Goal: Information Seeking & Learning: Learn about a topic

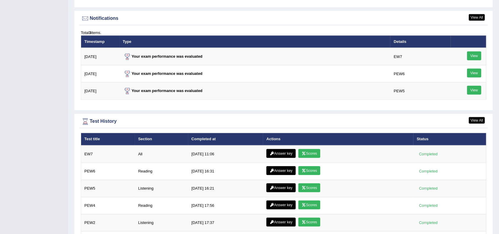
scroll to position [730, 0]
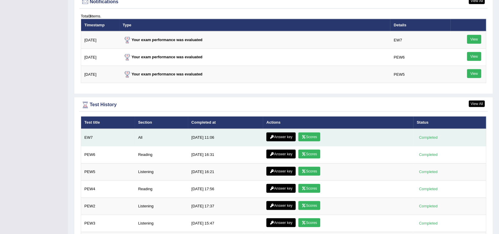
click at [309, 134] on link "Scores" at bounding box center [309, 137] width 22 height 9
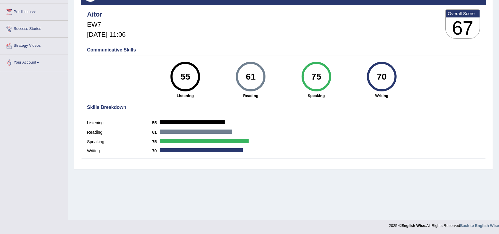
click at [263, 188] on div "Home History Scores Scores on EW7 All English Wise | EW7 | SCORE REPORT Aitor E…" at bounding box center [283, 72] width 431 height 296
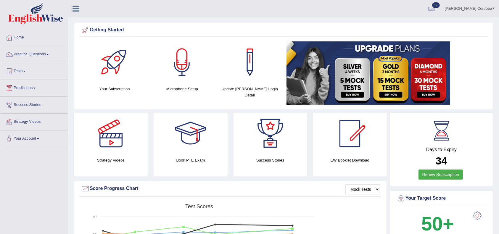
click at [45, 51] on link "Practice Questions" at bounding box center [33, 53] width 67 height 15
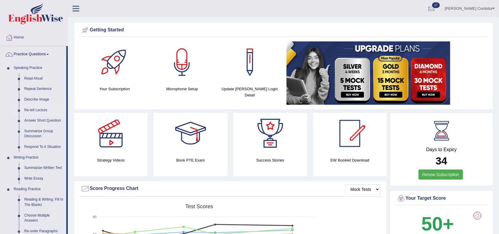
click at [36, 108] on link "Re-tell Lecture" at bounding box center [44, 110] width 45 height 11
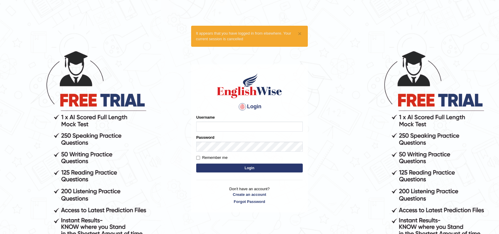
type input "Aitor"
click at [225, 159] on label "Remember me" at bounding box center [211, 158] width 31 height 6
click at [200, 159] on input "Remember me" at bounding box center [198, 158] width 4 height 4
checkbox input "true"
click at [235, 165] on button "Login" at bounding box center [249, 168] width 107 height 9
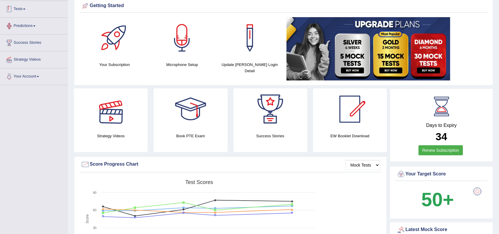
scroll to position [7, 0]
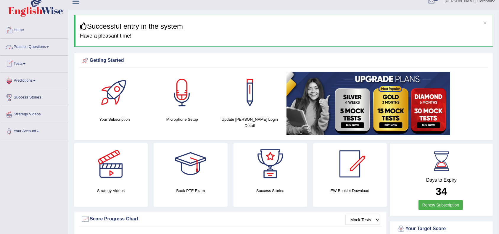
click at [38, 41] on link "Practice Questions" at bounding box center [33, 46] width 67 height 15
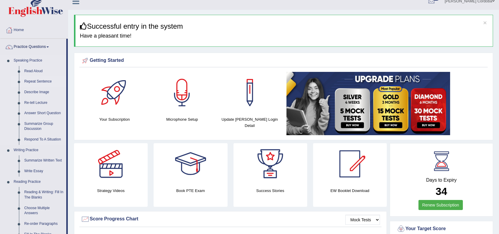
click at [38, 81] on link "Repeat Sentence" at bounding box center [44, 81] width 45 height 11
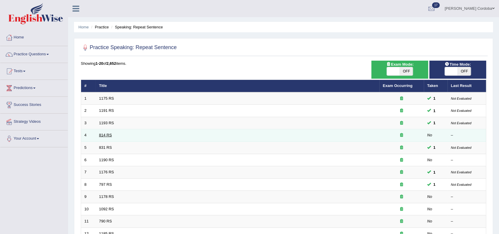
click at [104, 136] on link "814 RS" at bounding box center [105, 135] width 13 height 4
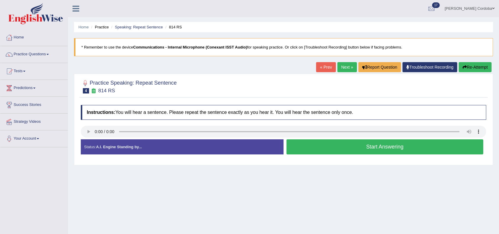
click at [268, 186] on div "Home Practice Speaking: Repeat Sentence 814 RS * Remember to use the device Com…" at bounding box center [283, 148] width 431 height 296
click at [344, 67] on link "Next »" at bounding box center [347, 67] width 20 height 10
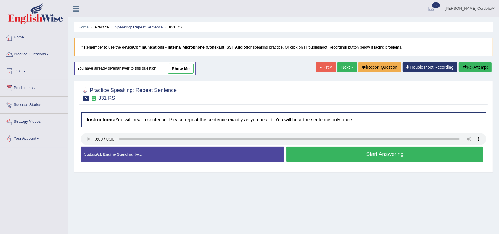
click at [403, 155] on button "Start Answering" at bounding box center [384, 154] width 197 height 15
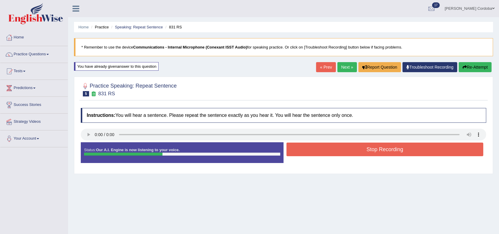
click at [403, 155] on button "Stop Recording" at bounding box center [384, 150] width 197 height 14
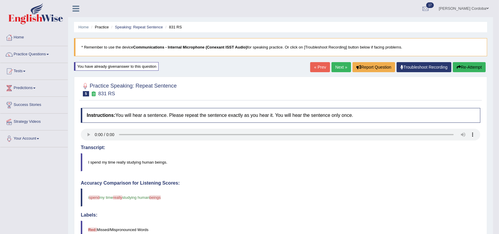
click at [341, 65] on link "Next »" at bounding box center [341, 67] width 20 height 10
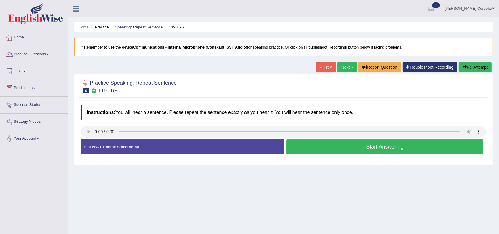
click at [350, 147] on button "Start Answering" at bounding box center [384, 146] width 197 height 15
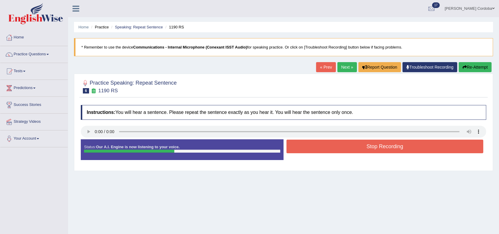
click at [350, 147] on button "Stop Recording" at bounding box center [384, 147] width 197 height 14
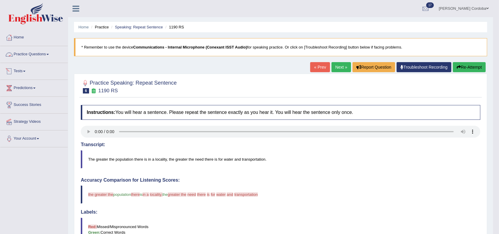
click at [43, 51] on link "Practice Questions" at bounding box center [33, 53] width 67 height 15
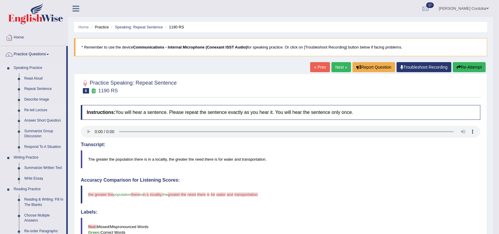
click at [39, 109] on link "Re-tell Lecture" at bounding box center [44, 110] width 45 height 11
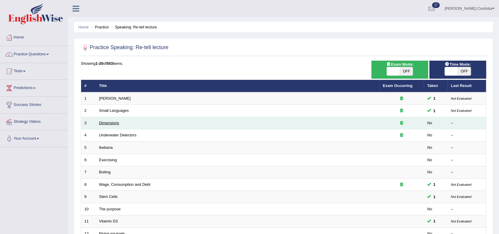
click at [111, 122] on link "Dimensions" at bounding box center [109, 123] width 20 height 4
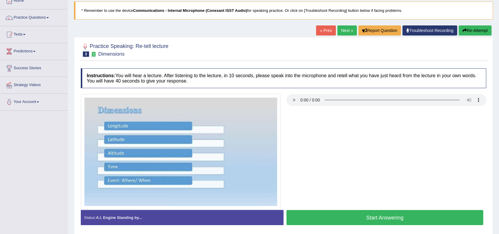
scroll to position [37, 0]
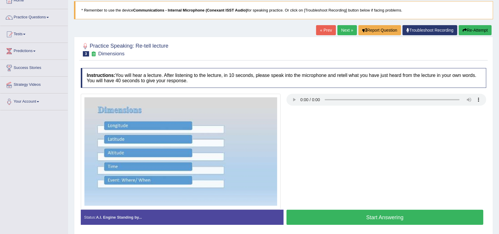
click at [343, 30] on link "Next »" at bounding box center [347, 30] width 20 height 10
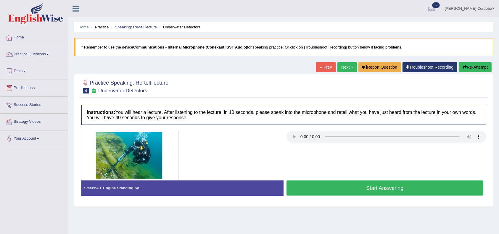
click at [344, 70] on link "Next »" at bounding box center [347, 67] width 20 height 10
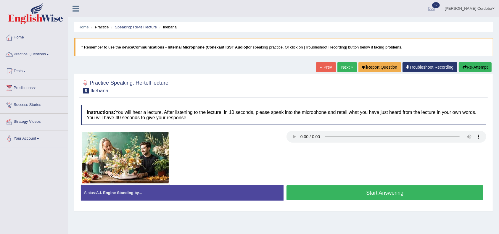
click at [344, 70] on link "Next »" at bounding box center [347, 67] width 20 height 10
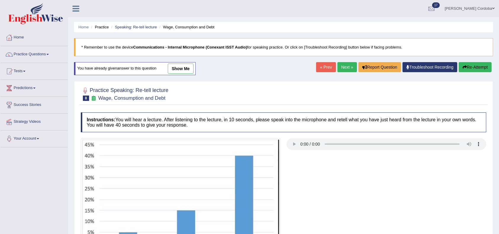
click at [321, 65] on link "« Prev" at bounding box center [326, 67] width 20 height 10
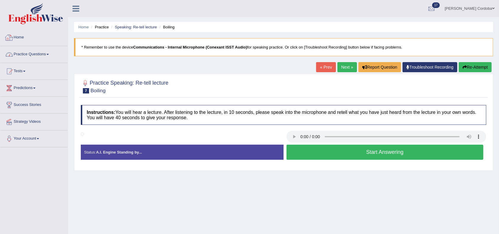
click at [33, 51] on link "Practice Questions" at bounding box center [33, 53] width 67 height 15
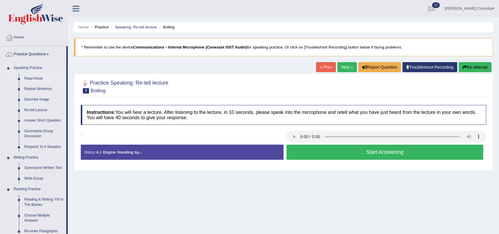
click at [37, 77] on link "Read Aloud" at bounding box center [44, 78] width 45 height 11
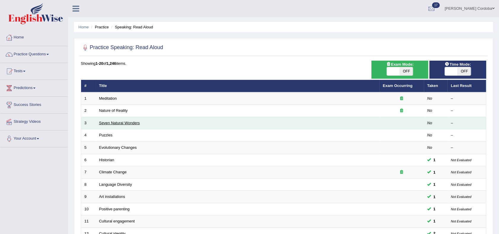
click at [107, 120] on td "Seven Natural Wonders" at bounding box center [238, 123] width 284 height 12
click at [110, 121] on link "Seven Natural Wonders" at bounding box center [119, 123] width 41 height 4
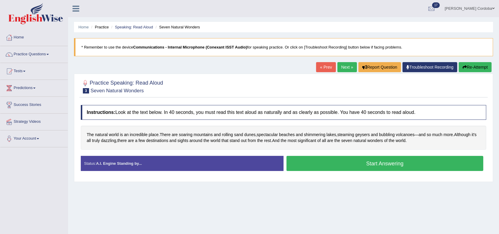
click at [373, 169] on button "Start Answering" at bounding box center [384, 163] width 197 height 15
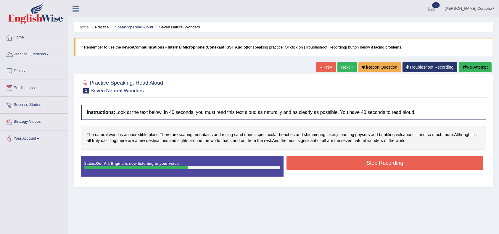
click at [373, 169] on button "Stop Recording" at bounding box center [384, 163] width 197 height 14
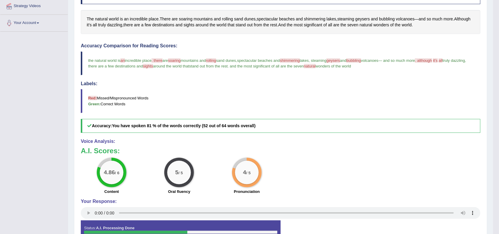
scroll to position [117, 0]
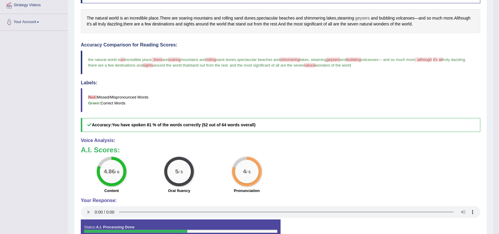
click at [366, 19] on span "geysers" at bounding box center [362, 18] width 15 height 6
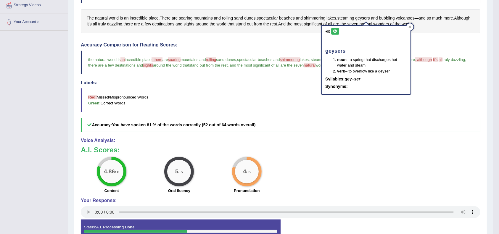
click at [333, 30] on icon at bounding box center [335, 32] width 4 height 4
click at [412, 26] on div at bounding box center [409, 26] width 7 height 7
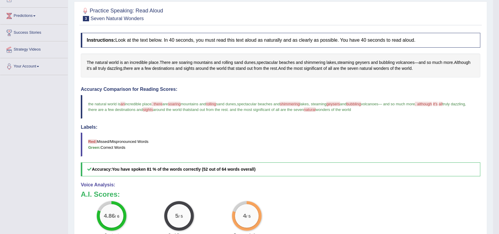
scroll to position [0, 0]
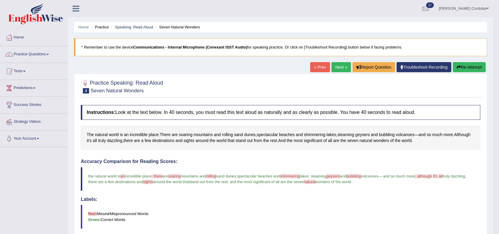
click at [40, 51] on link "Practice Questions" at bounding box center [33, 53] width 67 height 15
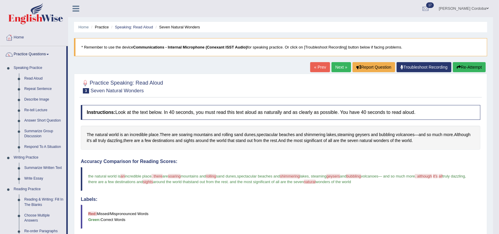
click at [344, 70] on link "Next »" at bounding box center [341, 67] width 20 height 10
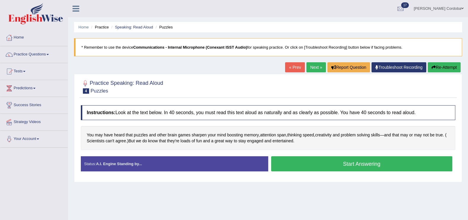
drag, startPoint x: 495, startPoint y: 0, endPoint x: 298, endPoint y: 191, distance: 274.2
click at [298, 191] on div "Home Practice Speaking: Read Aloud Puzzles * Remember to use the device Communi…" at bounding box center [268, 148] width 400 height 296
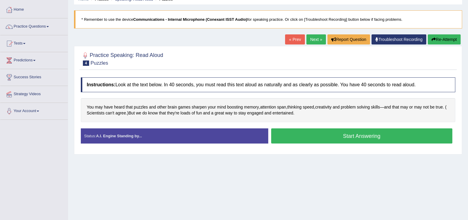
scroll to position [29, 0]
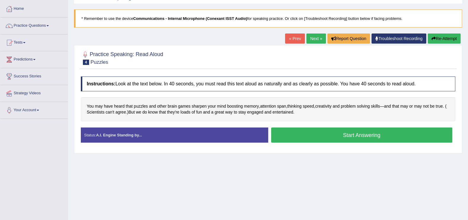
click at [315, 42] on link "Next »" at bounding box center [316, 38] width 20 height 10
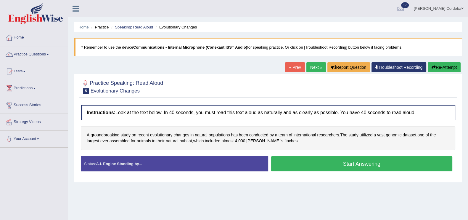
click at [368, 165] on button "Start Answering" at bounding box center [361, 163] width 181 height 15
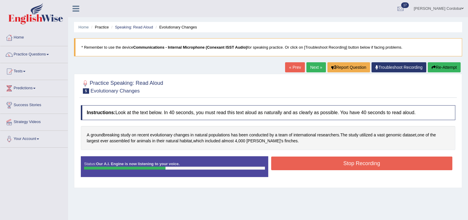
click at [368, 165] on button "Stop Recording" at bounding box center [361, 163] width 181 height 14
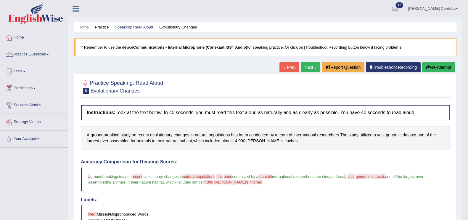
click at [36, 52] on link "Practice Questions" at bounding box center [33, 53] width 67 height 15
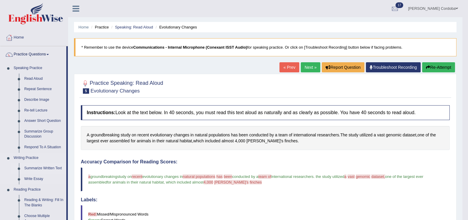
click at [47, 169] on link "Summarize Written Text" at bounding box center [44, 168] width 45 height 11
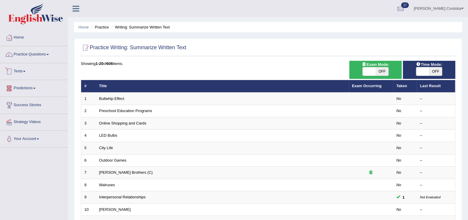
click at [22, 71] on link "Tests" at bounding box center [33, 70] width 67 height 15
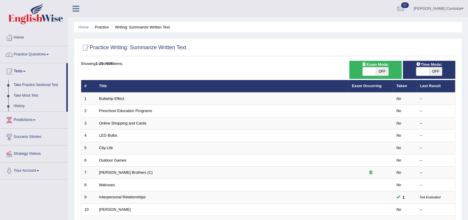
click at [38, 53] on link "Practice Questions" at bounding box center [33, 53] width 67 height 15
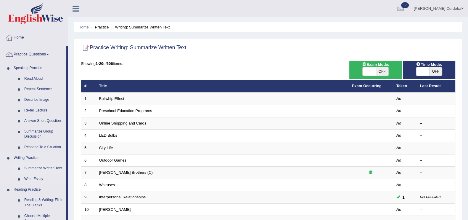
click at [41, 166] on link "Summarize Written Text" at bounding box center [44, 168] width 45 height 11
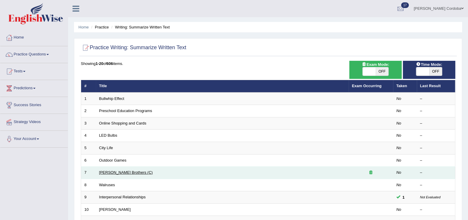
click at [129, 172] on link "[PERSON_NAME] Brothers (C)" at bounding box center [126, 172] width 54 height 4
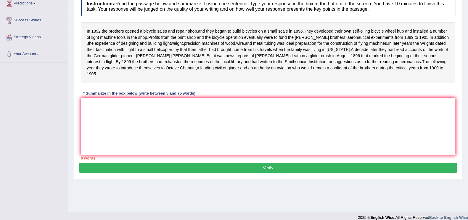
scroll to position [83, 0]
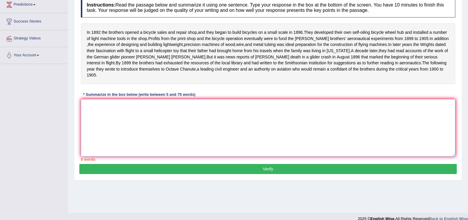
click at [213, 137] on textarea at bounding box center [268, 127] width 374 height 57
type textarea "i"
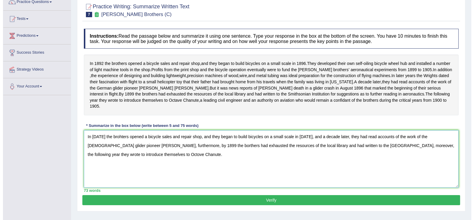
scroll to position [52, 0]
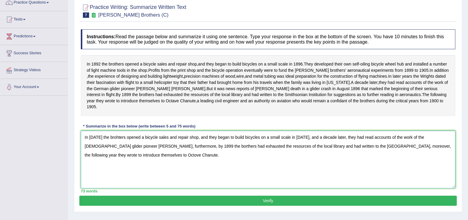
click at [86, 136] on textarea "In 1892 the brohters opened a bicycle sales and repair shop, and they began to …" at bounding box center [268, 159] width 374 height 57
click at [91, 144] on textarea "In 1892 the brothers opened a bicycle sales and repair shop, and they began to …" at bounding box center [268, 159] width 374 height 57
type textarea "In 1892 the brothers opened a bicycle sales and repair shop, and they began to …"
click at [250, 194] on div "Instructions: Read the passage below and summarize it using one sentence. Type …" at bounding box center [267, 110] width 377 height 169
click at [253, 201] on button "Verify" at bounding box center [267, 200] width 377 height 10
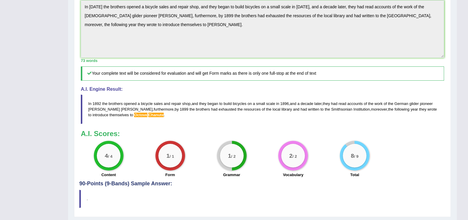
scroll to position [173, 0]
click at [226, 124] on blockquote "In 1892 the brothers opened a bicycle sales and repair shop , and they began to…" at bounding box center [262, 108] width 363 height 29
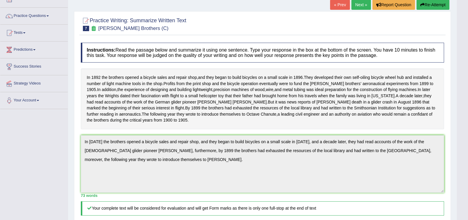
scroll to position [0, 0]
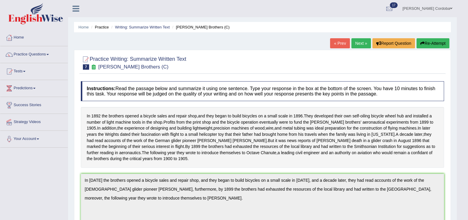
click at [41, 51] on link "Practice Questions" at bounding box center [33, 53] width 67 height 15
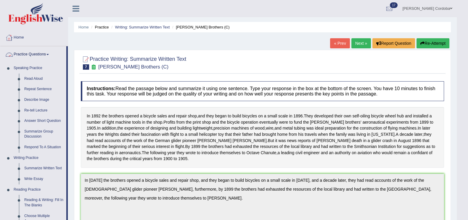
click at [40, 56] on link "Practice Questions" at bounding box center [33, 53] width 66 height 15
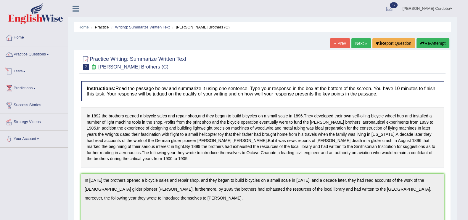
click at [16, 70] on link "Tests" at bounding box center [33, 70] width 67 height 15
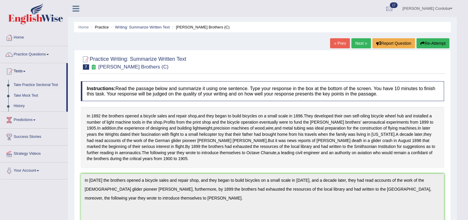
click at [28, 92] on link "Take Mock Test" at bounding box center [38, 95] width 55 height 11
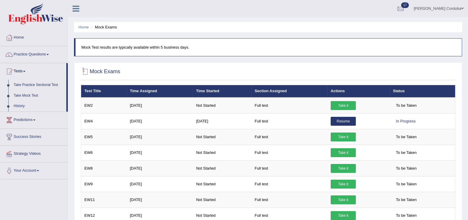
click at [38, 84] on link "Take Practice Sectional Test" at bounding box center [38, 85] width 55 height 11
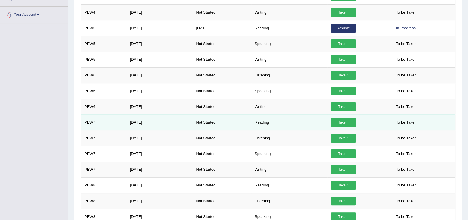
click at [350, 123] on link "Take it" at bounding box center [343, 122] width 25 height 9
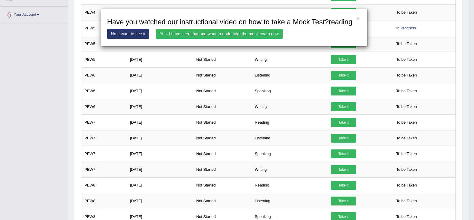
click at [212, 36] on link "Yes, I have seen that and want to undertake the mock exam now" at bounding box center [219, 34] width 126 height 10
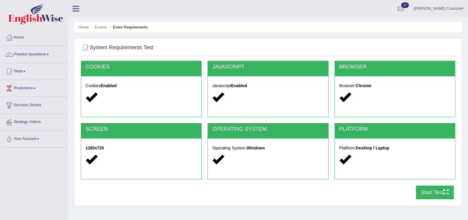
click at [439, 188] on button "Start Test" at bounding box center [435, 192] width 38 height 14
click at [17, 32] on link "Home" at bounding box center [33, 36] width 67 height 15
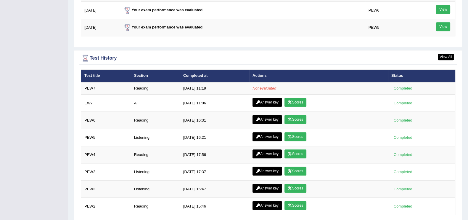
scroll to position [778, 0]
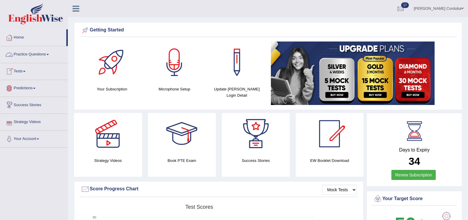
click at [40, 50] on link "Practice Questions" at bounding box center [33, 53] width 67 height 15
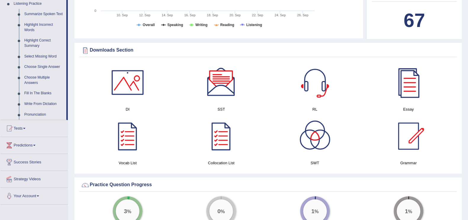
scroll to position [260, 0]
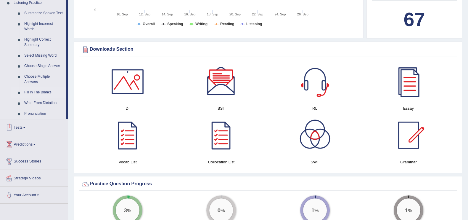
click at [44, 93] on link "Fill In The Blanks" at bounding box center [44, 92] width 45 height 11
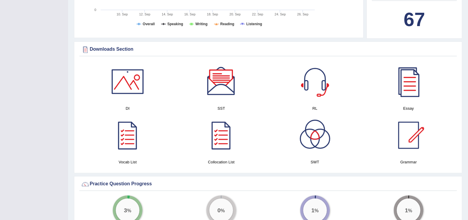
scroll to position [75, 0]
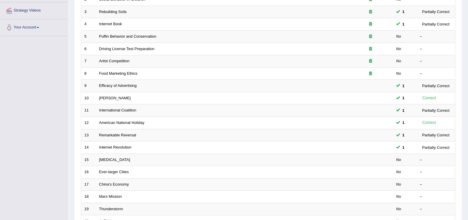
scroll to position [110, 0]
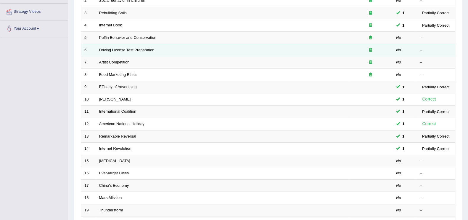
click at [115, 46] on td "Driving License Test Preparation" at bounding box center [222, 50] width 252 height 12
click at [124, 49] on link "Driving License Test Preparation" at bounding box center [126, 50] width 55 height 4
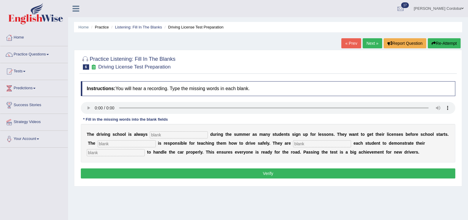
click at [176, 134] on input "text" at bounding box center [179, 134] width 58 height 7
type input "bussy"
type input "instructor"
type input "recryuing"
click at [158, 134] on input "bussy" at bounding box center [179, 134] width 58 height 7
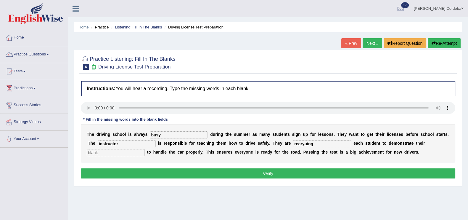
type input "bussy"
type input "requiring"
type input "hability"
click at [221, 181] on div "Instructions: You will hear a recording. Type the missing words in each blank. …" at bounding box center [267, 130] width 377 height 105
click at [226, 178] on button "Verify" at bounding box center [268, 173] width 374 height 10
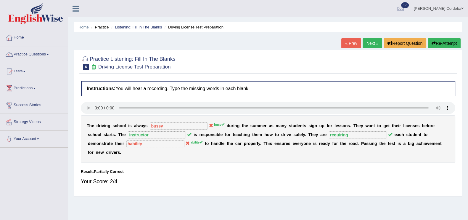
click at [369, 46] on link "Next »" at bounding box center [373, 43] width 20 height 10
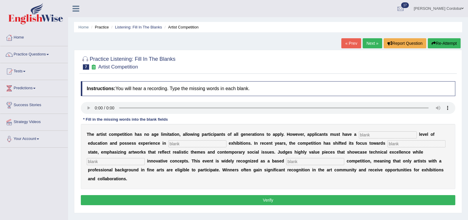
click at [391, 133] on input "text" at bounding box center [388, 134] width 58 height 7
type input "graduate"
type input "sculpture"
type input "realstate"
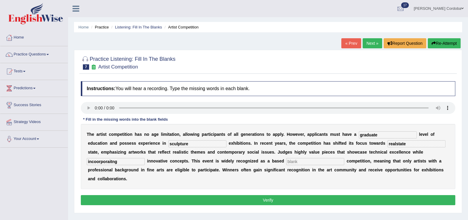
type input "incoorporaitng"
type input "professions"
click at [95, 158] on input "incoorporaitng" at bounding box center [116, 161] width 58 height 7
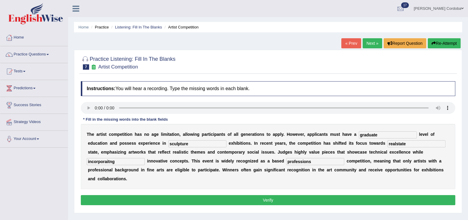
click at [130, 160] on input "incorporaitng" at bounding box center [116, 161] width 58 height 7
type input "incorporating"
click at [405, 146] on input "realstate" at bounding box center [416, 143] width 58 height 7
type input "real"
click at [322, 162] on input "professions" at bounding box center [315, 161] width 58 height 7
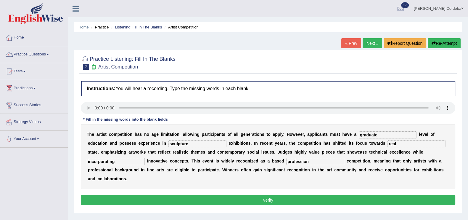
type input "profession"
click at [309, 197] on button "Verify" at bounding box center [268, 200] width 374 height 10
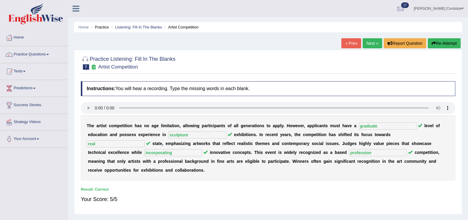
click at [375, 161] on b "o" at bounding box center [376, 161] width 3 height 5
click at [22, 50] on link "Practice Questions" at bounding box center [33, 53] width 67 height 15
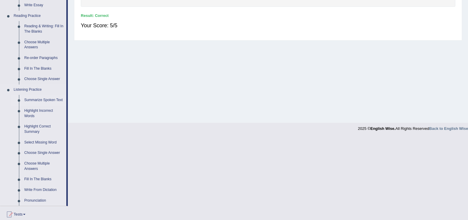
scroll to position [174, 0]
click at [47, 178] on link "Fill In The Blanks" at bounding box center [44, 178] width 45 height 11
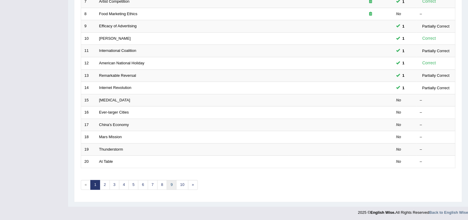
click at [167, 180] on link "9" at bounding box center [172, 185] width 10 height 10
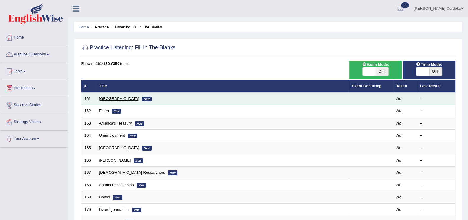
click at [125, 100] on link "[GEOGRAPHIC_DATA]" at bounding box center [119, 98] width 40 height 4
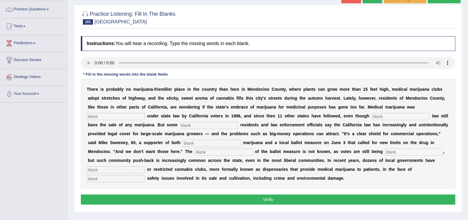
scroll to position [46, 0]
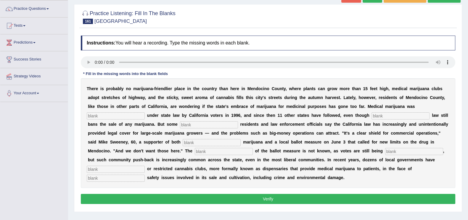
click at [106, 114] on input "text" at bounding box center [116, 115] width 58 height 7
type input "legalise"
type input "federal"
type input "frustrated"
type input "medical"
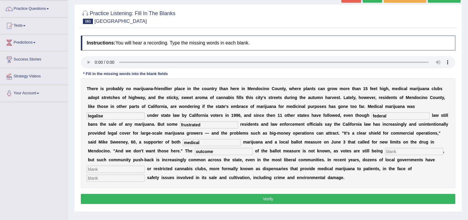
type input "outcome"
type input "a"
type input "counted"
click at [100, 168] on input "beeing" at bounding box center [116, 168] width 58 height 7
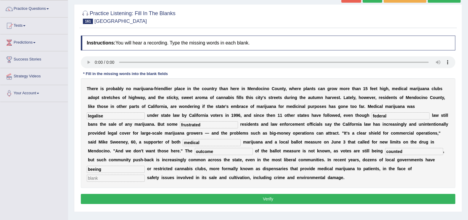
click at [100, 168] on input "beeing" at bounding box center [116, 168] width 58 height 7
type input "banned"
type input "public"
click at [125, 115] on input "legalise" at bounding box center [116, 115] width 58 height 7
type input "legalized"
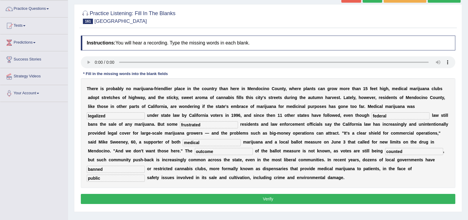
click at [247, 200] on button "Verify" at bounding box center [268, 199] width 374 height 10
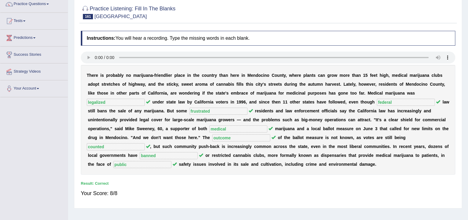
scroll to position [51, 0]
click at [225, 143] on b at bounding box center [226, 145] width 2 height 5
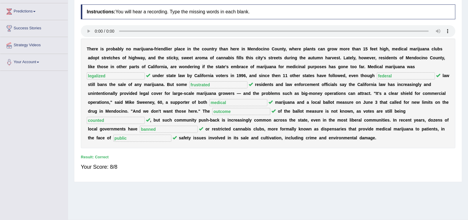
scroll to position [0, 0]
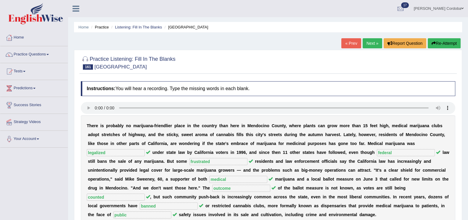
click at [371, 45] on link "Next »" at bounding box center [373, 43] width 20 height 10
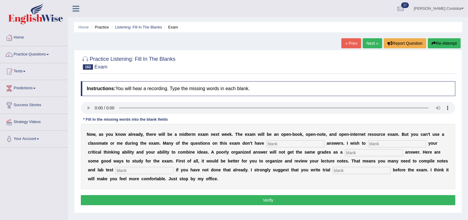
click at [274, 144] on input "text" at bounding box center [295, 143] width 58 height 7
type input "defeated"
type input "critical"
type input "wellorganized"
type input "results"
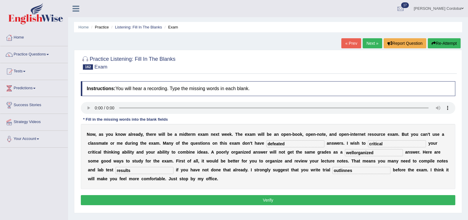
type input "outlinnes"
click at [379, 153] on input "wellorganized" at bounding box center [374, 152] width 58 height 7
type input "well"
drag, startPoint x: 345, startPoint y: 168, endPoint x: 395, endPoint y: 173, distance: 50.3
click at [395, 173] on div "N o w , a s y o u k n o w a l r e a d y , t h e r e w i l l b e a m i d t e r m…" at bounding box center [268, 156] width 374 height 65
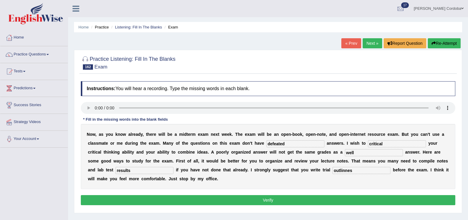
click at [341, 173] on input "outlinnes" at bounding box center [361, 170] width 58 height 7
click at [343, 173] on input "outlinnes" at bounding box center [361, 170] width 58 height 7
type input "outlines"
click at [342, 196] on button "Verify" at bounding box center [268, 200] width 374 height 10
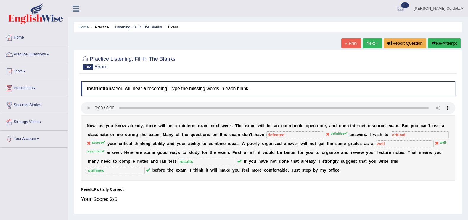
click at [445, 41] on button "Re-Attempt" at bounding box center [444, 43] width 33 height 10
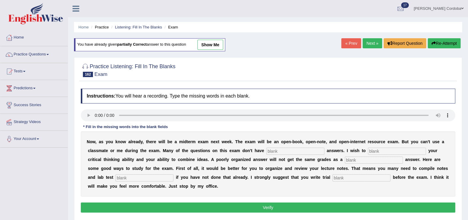
drag, startPoint x: 87, startPoint y: 123, endPoint x: 84, endPoint y: 117, distance: 6.6
click at [87, 123] on div "Instructions: You will hear a recording. Type the missing words in each blank. …" at bounding box center [267, 151] width 377 height 131
click at [294, 152] on input "text" at bounding box center [295, 150] width 58 height 7
click at [33, 51] on link "Practice Questions" at bounding box center [33, 53] width 67 height 15
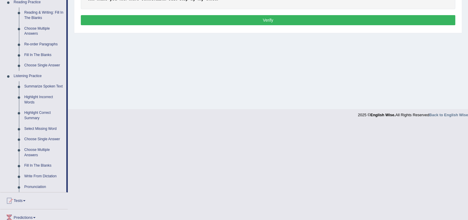
scroll to position [198, 0]
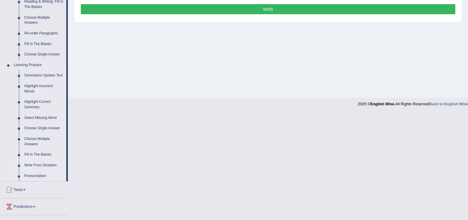
click at [43, 160] on link "Write From Dictation" at bounding box center [44, 165] width 45 height 11
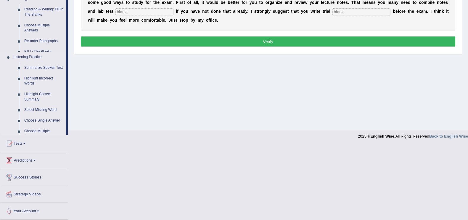
scroll to position [91, 0]
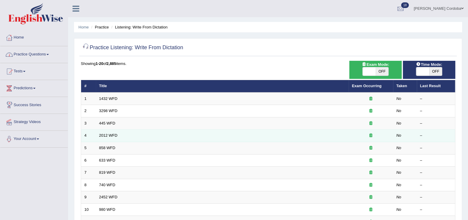
scroll to position [171, 0]
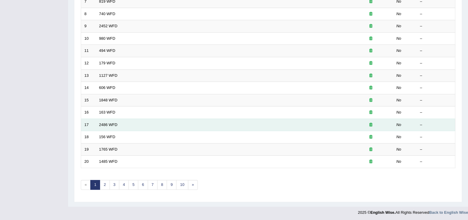
click at [112, 118] on td "2486 WFD" at bounding box center [222, 124] width 253 height 12
click at [110, 122] on link "2486 WFD" at bounding box center [108, 124] width 18 height 4
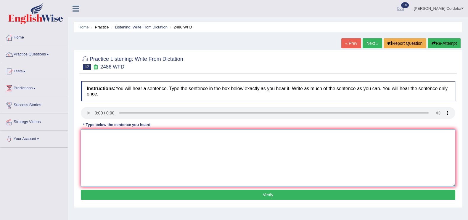
click at [122, 148] on textarea at bounding box center [268, 157] width 374 height 57
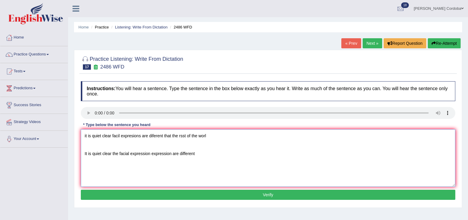
click at [162, 153] on textarea "it is quiet clear facil expresions are diferent that the rsst of the worl It is…" at bounding box center [268, 157] width 374 height 57
click at [188, 156] on textarea "it is quiet clear facil expresions are diferent that the rsst of the worl It is…" at bounding box center [268, 157] width 374 height 57
drag, startPoint x: 209, startPoint y: 133, endPoint x: 37, endPoint y: 122, distance: 172.9
click at [37, 122] on div "Toggle navigation Home Practice Questions Speaking Practice Read Aloud Repeat S…" at bounding box center [234, 154] width 468 height 308
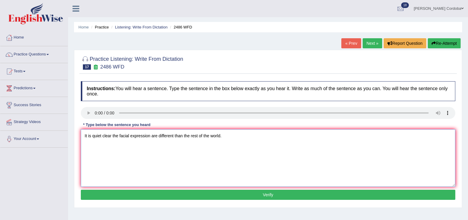
click at [83, 153] on textarea "It is quiet clear the facial expression are different than the rest of the worl…" at bounding box center [268, 157] width 374 height 57
type textarea "It is quiet clear the facial expression are different than the rest of the worl…"
click at [258, 191] on button "Verify" at bounding box center [268, 194] width 374 height 10
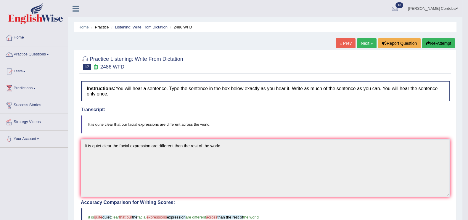
click at [364, 46] on link "Next »" at bounding box center [367, 43] width 20 height 10
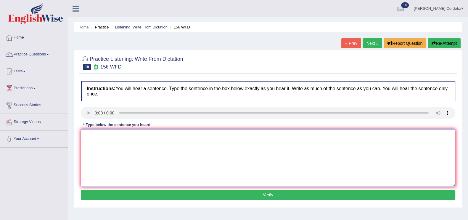
click at [129, 171] on textarea at bounding box center [268, 157] width 374 height 57
type textarea "all assisgnments are due by [DATE]\"
click at [371, 44] on link "Next »" at bounding box center [373, 43] width 20 height 10
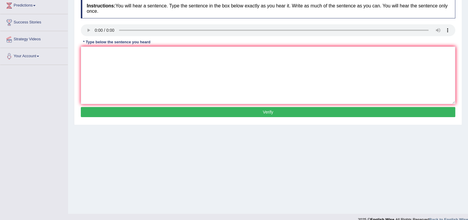
scroll to position [91, 0]
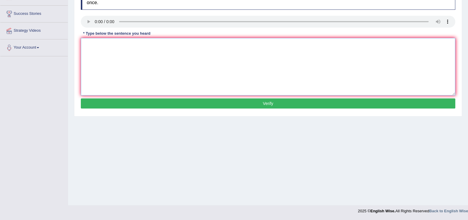
click at [140, 60] on textarea at bounding box center [268, 66] width 374 height 57
type textarea "klasfjda alkjsdfkaln klf/klajndfioasjkl nfa/kjn;i The speaker speakers are is i…"
drag, startPoint x: 151, startPoint y: 58, endPoint x: 38, endPoint y: 14, distance: 121.3
click at [38, 14] on div "Toggle navigation Home Practice Questions Speaking Practice Read Aloud Repeat S…" at bounding box center [234, 63] width 468 height 308
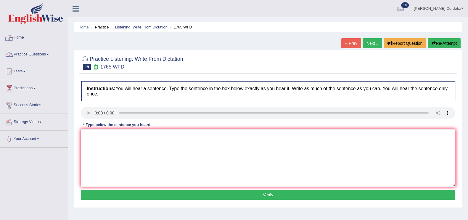
click at [25, 52] on link "Practice Questions" at bounding box center [33, 53] width 67 height 15
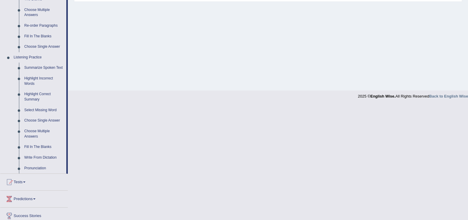
scroll to position [206, 0]
click at [36, 167] on link "Pronunciation" at bounding box center [44, 167] width 45 height 11
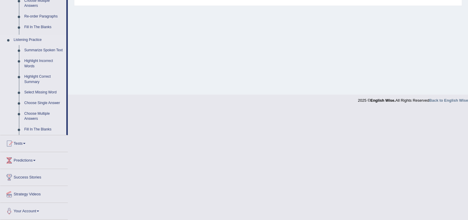
scroll to position [91, 0]
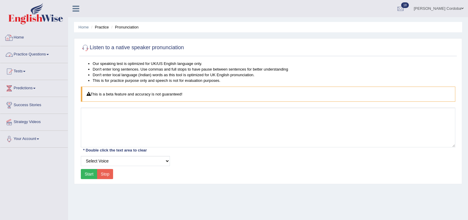
click at [43, 52] on link "Practice Questions" at bounding box center [33, 53] width 67 height 15
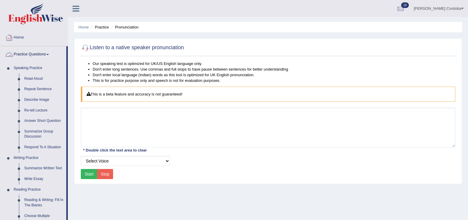
click at [20, 30] on link "Home" at bounding box center [33, 36] width 67 height 15
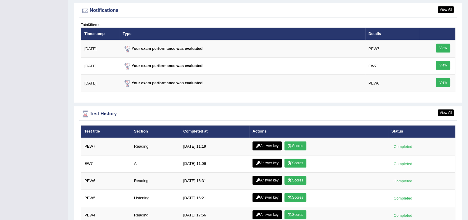
scroll to position [720, 0]
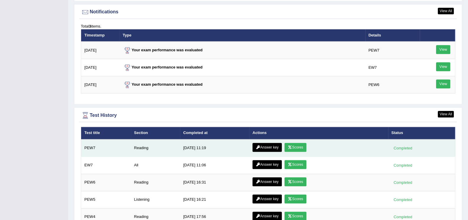
click at [273, 140] on td "Answer key Scores" at bounding box center [318, 147] width 139 height 17
click at [270, 144] on link "Answer key" at bounding box center [266, 147] width 29 height 9
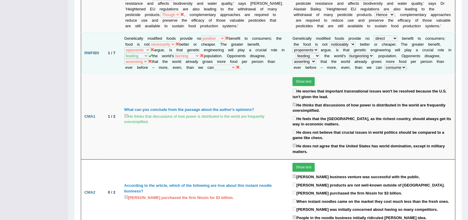
scroll to position [351, 0]
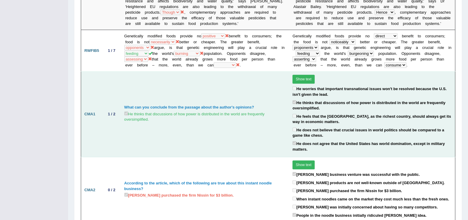
click at [309, 75] on button "Show text" at bounding box center [303, 79] width 22 height 9
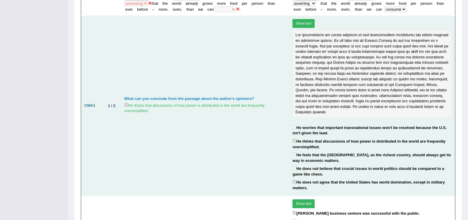
scroll to position [403, 0]
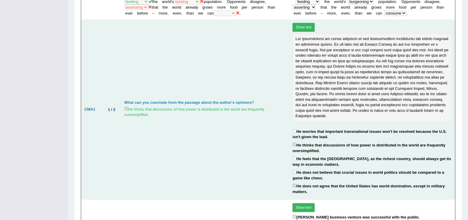
click at [299, 23] on button "Show text" at bounding box center [303, 27] width 22 height 9
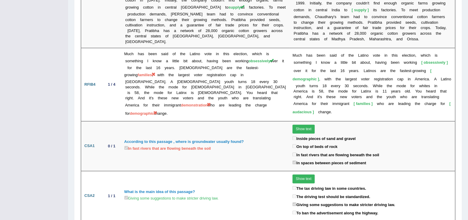
scroll to position [1002, 0]
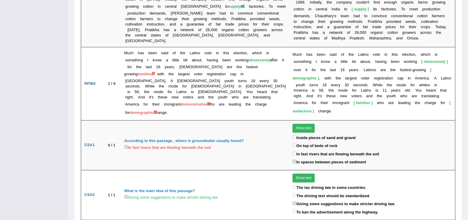
click at [154, 193] on label "Giving some suggestions to make stricter driving law." at bounding box center [171, 196] width 94 height 7
